Goal: Task Accomplishment & Management: Complete application form

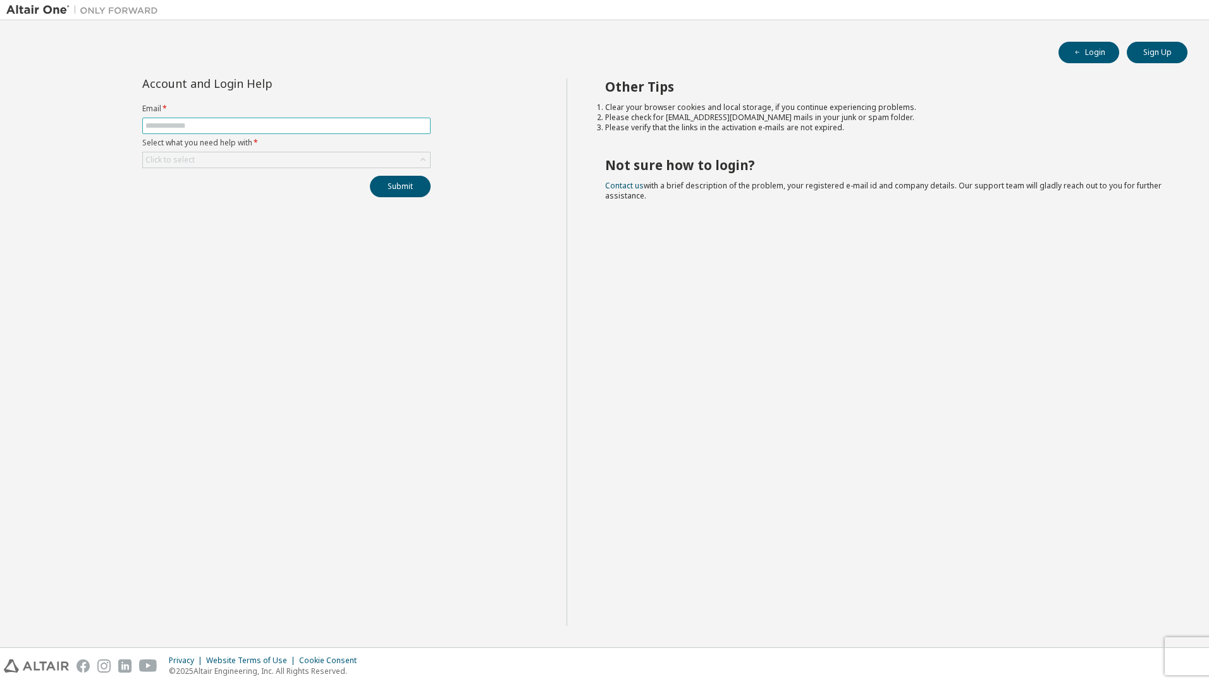
click at [231, 127] on input "text" at bounding box center [286, 126] width 282 height 10
type input "**********"
click at [239, 163] on div "Click to select" at bounding box center [286, 159] width 287 height 15
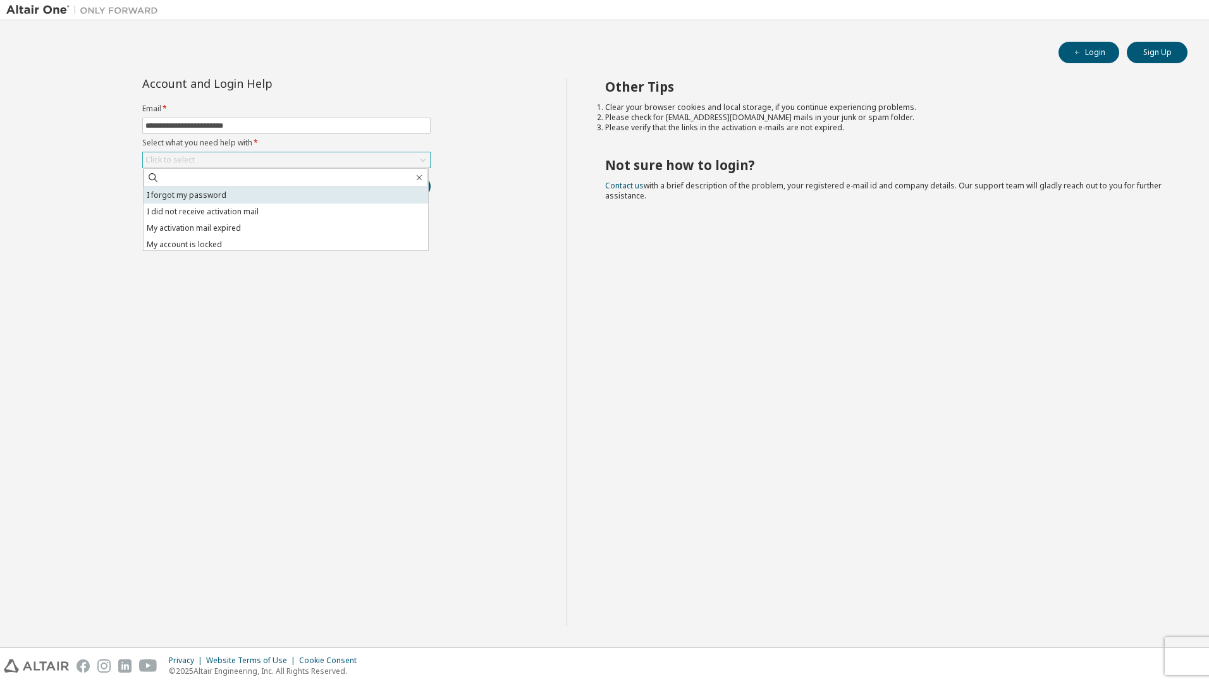
click at [237, 192] on li "I forgot my password" at bounding box center [286, 195] width 285 height 16
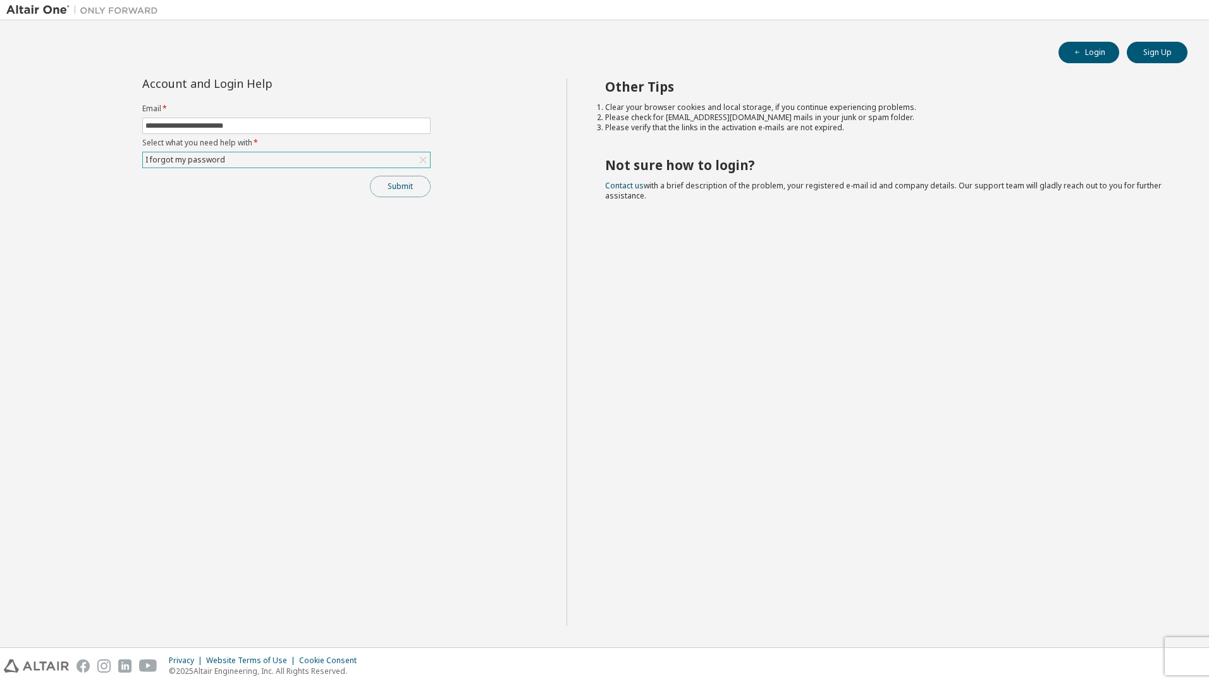
click at [403, 194] on button "Submit" at bounding box center [400, 187] width 61 height 22
click at [1186, 660] on icon "button" at bounding box center [1183, 659] width 8 height 8
click at [1158, 56] on button "Sign Up" at bounding box center [1157, 53] width 61 height 22
